Goal: Register for event/course

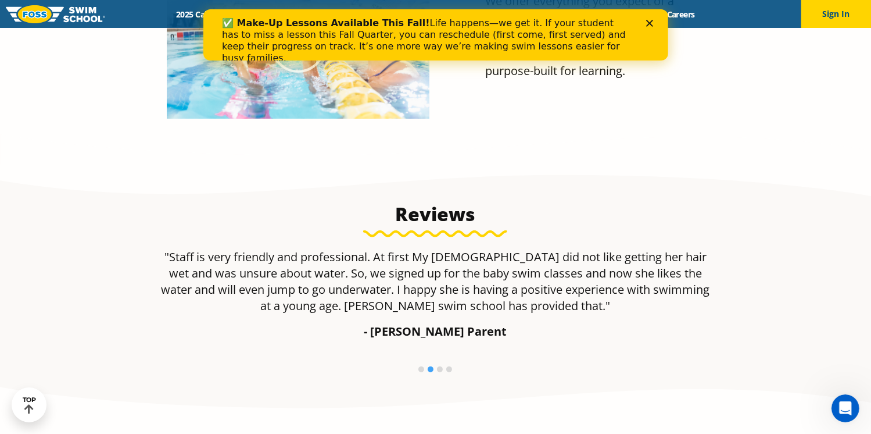
scroll to position [449, 0]
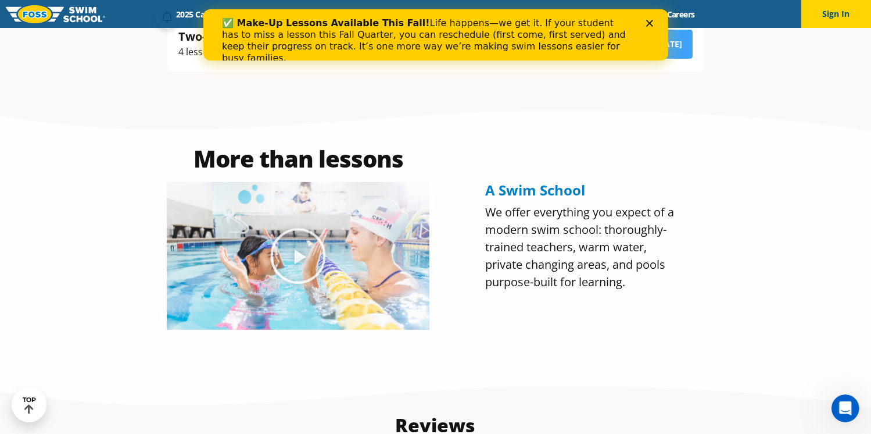
click at [643, 18] on div "✅ Make-Up Lessons Available This Fall! Life happens—we get it. If your student …" at bounding box center [435, 40] width 428 height 53
click at [650, 20] on icon "Close" at bounding box center [649, 23] width 7 height 7
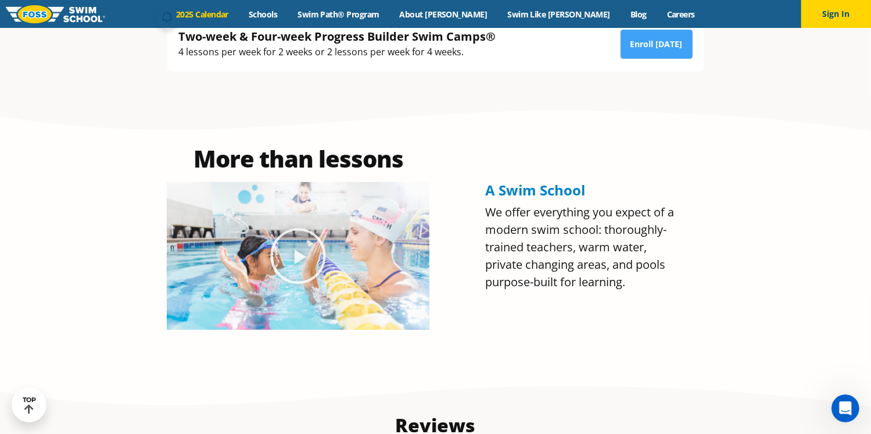
click at [239, 9] on link "2025 Calendar" at bounding box center [202, 14] width 73 height 11
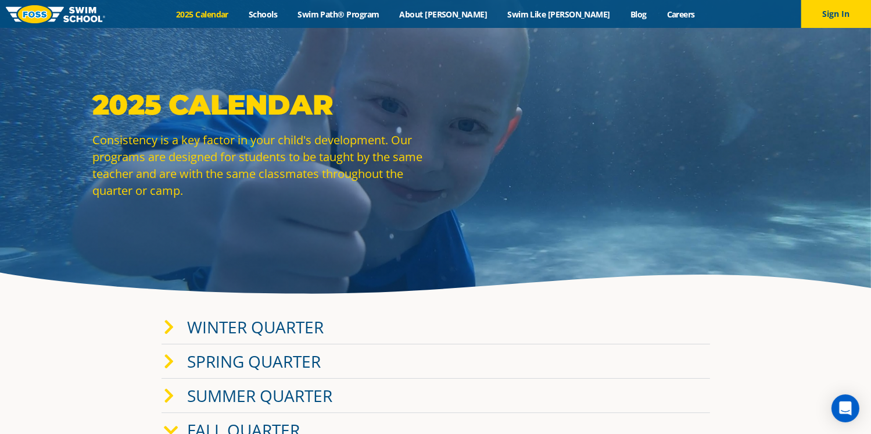
click at [602, 99] on div "2025 Calendar Consistency is a key factor in your child's development. Our prog…" at bounding box center [435, 151] width 697 height 129
click at [239, 12] on link "2025 Calendar" at bounding box center [202, 14] width 73 height 11
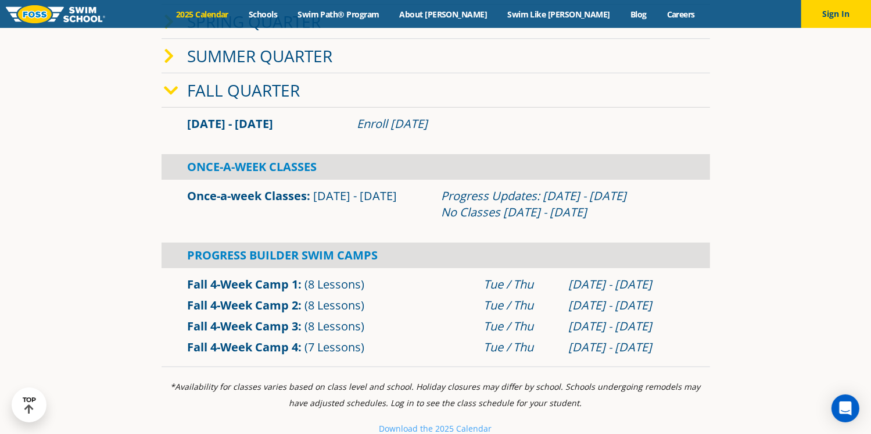
scroll to position [349, 0]
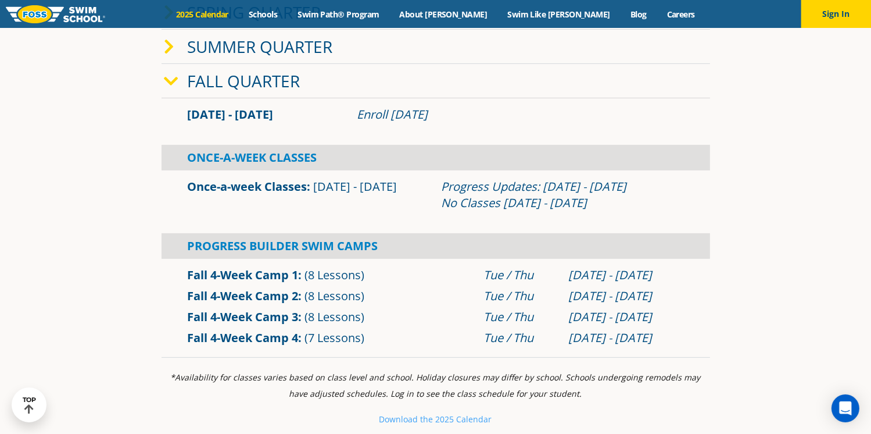
click at [283, 272] on link "Fall 4-Week Camp 1" at bounding box center [243, 275] width 111 height 16
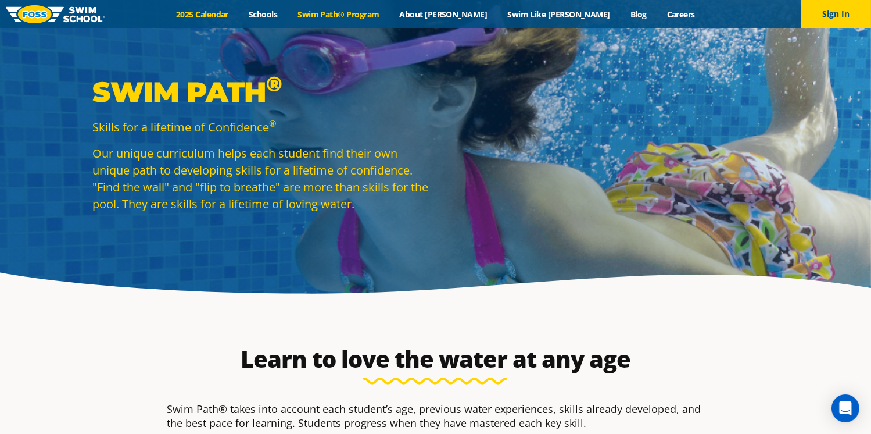
click at [239, 13] on link "2025 Calendar" at bounding box center [202, 14] width 73 height 11
